Goal: Book appointment/travel/reservation

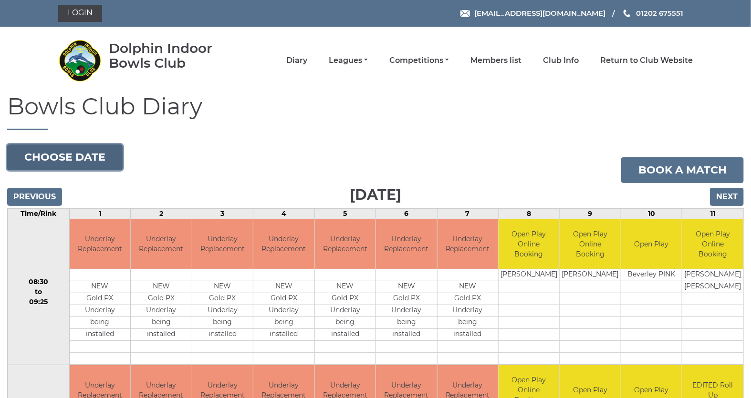
click at [80, 159] on button "Choose date" at bounding box center [64, 158] width 115 height 26
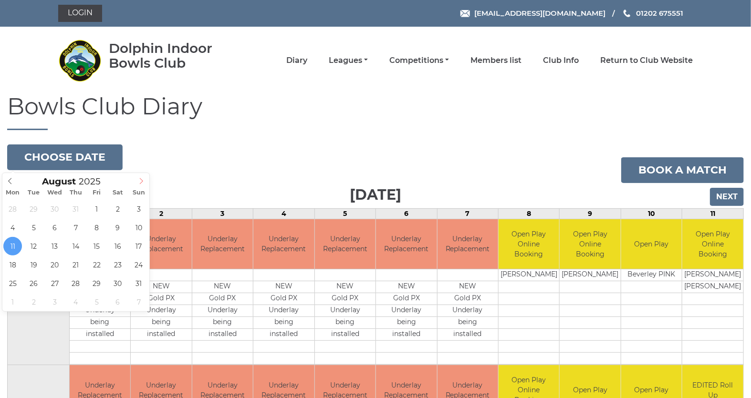
click at [138, 182] on icon at bounding box center [141, 181] width 7 height 7
type input "[DATE]"
